Goal: Navigation & Orientation: Find specific page/section

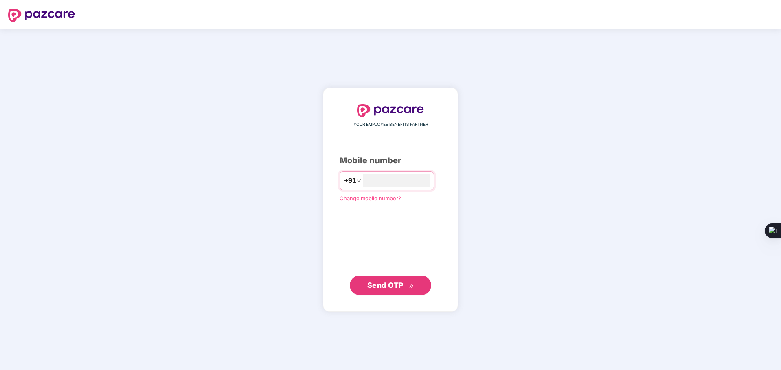
type input "**********"
click at [405, 289] on span "Send OTP" at bounding box center [390, 284] width 47 height 11
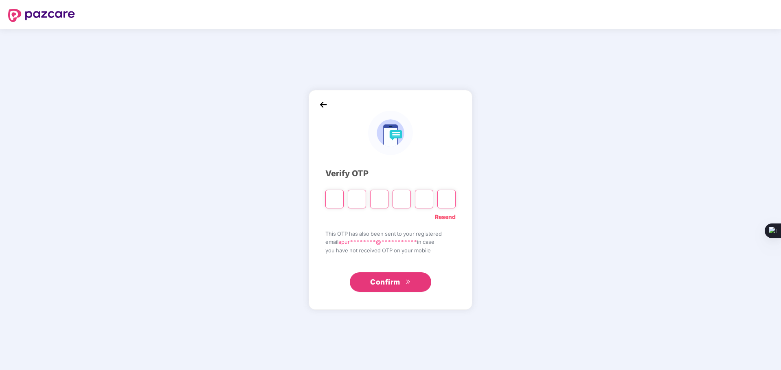
type input "*"
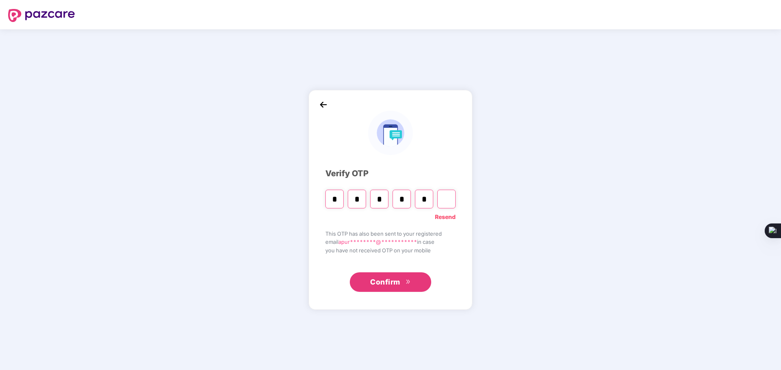
type input "*"
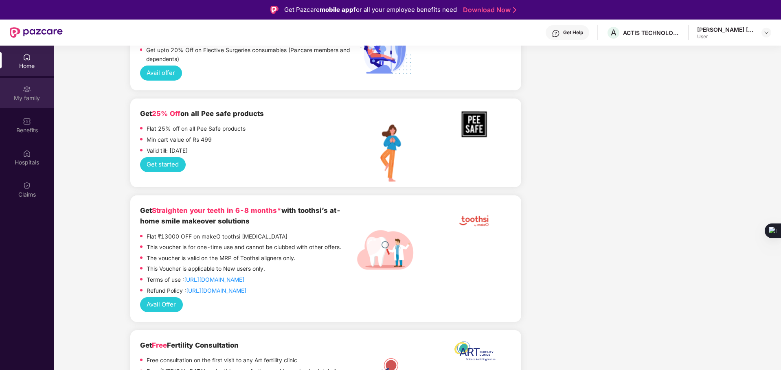
click at [34, 96] on div "My family" at bounding box center [27, 98] width 54 height 8
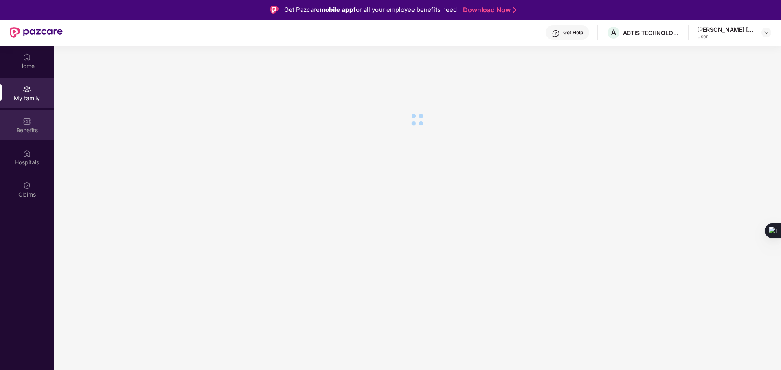
click at [17, 130] on div "Benefits" at bounding box center [27, 130] width 54 height 8
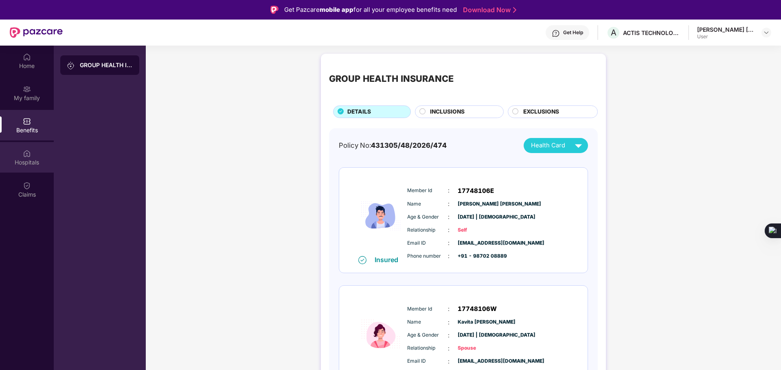
click at [28, 160] on div "Hospitals" at bounding box center [27, 162] width 54 height 8
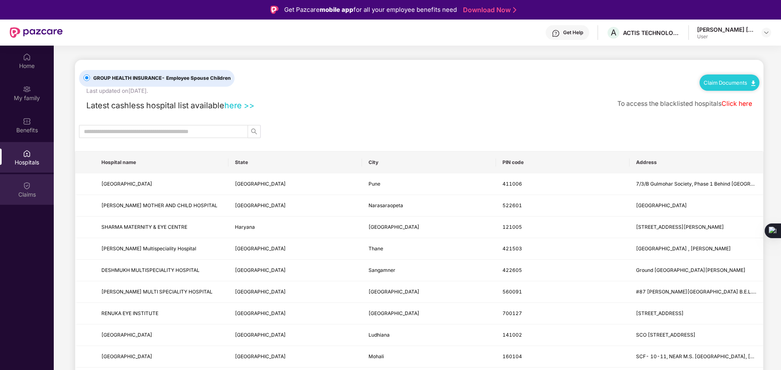
click at [27, 188] on img at bounding box center [27, 186] width 8 height 8
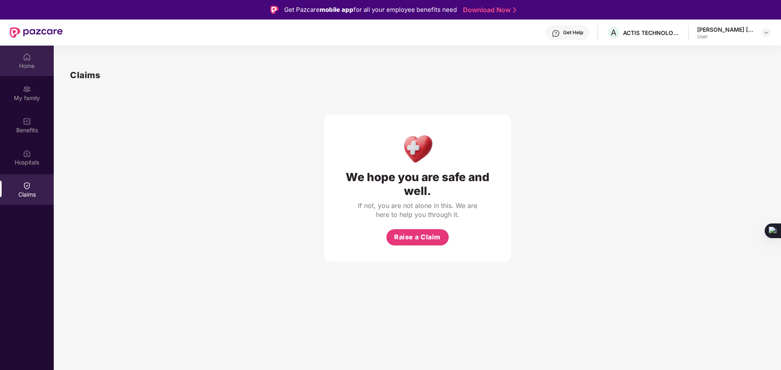
click at [32, 66] on div "Home" at bounding box center [27, 66] width 54 height 8
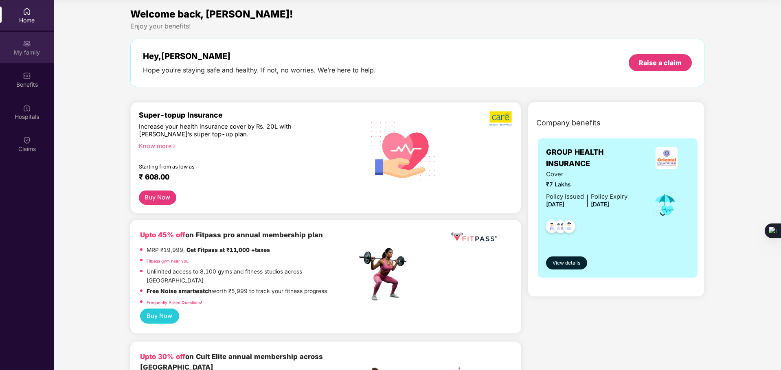
click at [21, 47] on div "My family" at bounding box center [27, 47] width 54 height 31
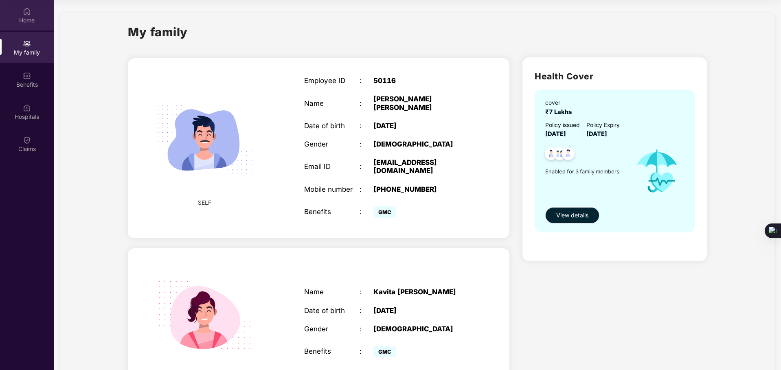
click at [22, 19] on div "Home" at bounding box center [27, 20] width 54 height 8
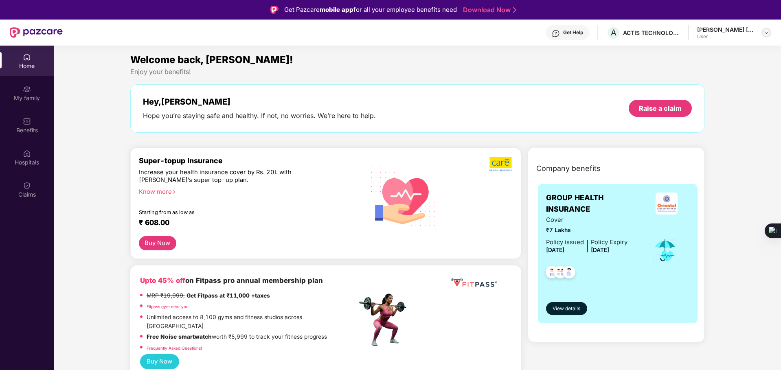
click at [766, 32] on img at bounding box center [766, 32] width 7 height 7
click at [570, 32] on div "Get Help" at bounding box center [573, 32] width 20 height 7
